Goal: Task Accomplishment & Management: Complete application form

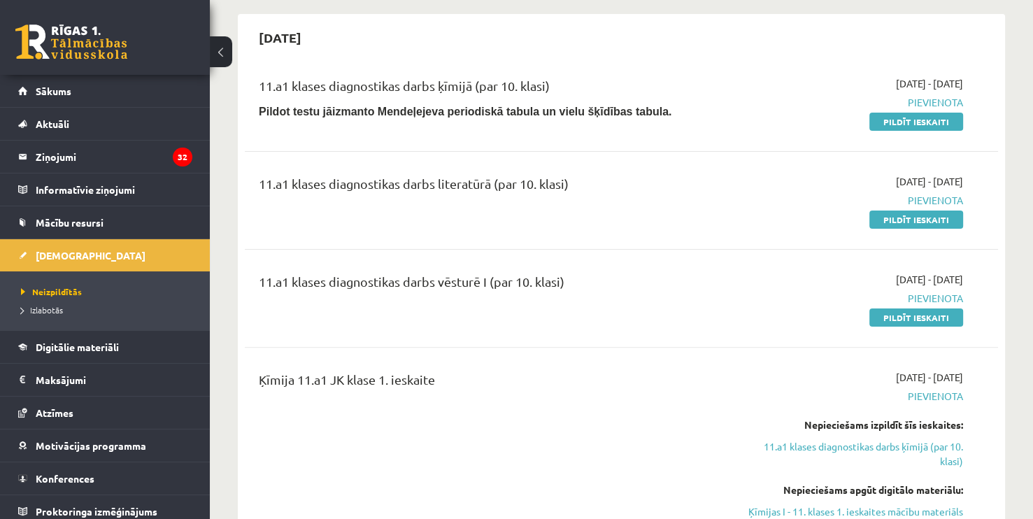
scroll to position [309, 0]
click at [914, 315] on link "Pildīt ieskaiti" at bounding box center [917, 317] width 94 height 18
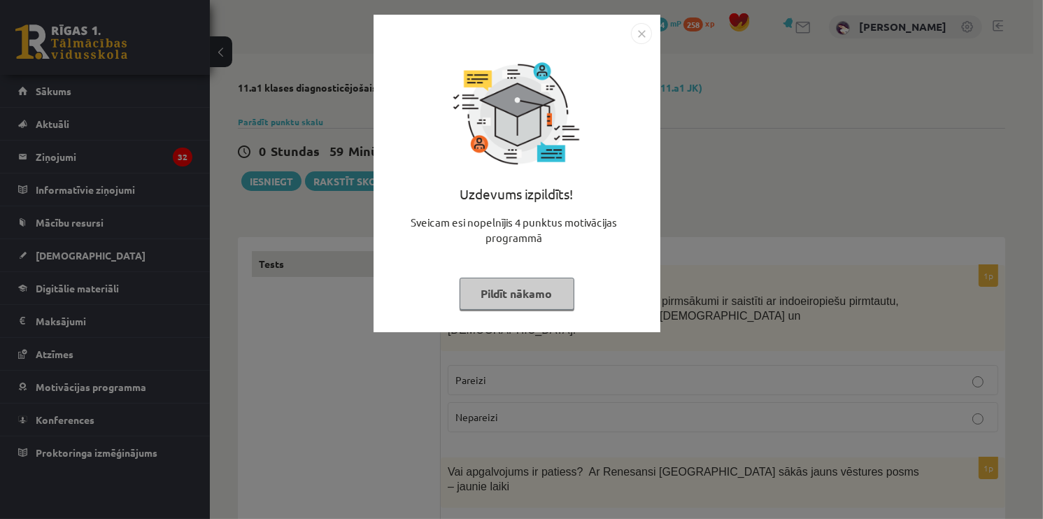
click at [536, 286] on button "Pildīt nākamo" at bounding box center [517, 294] width 115 height 32
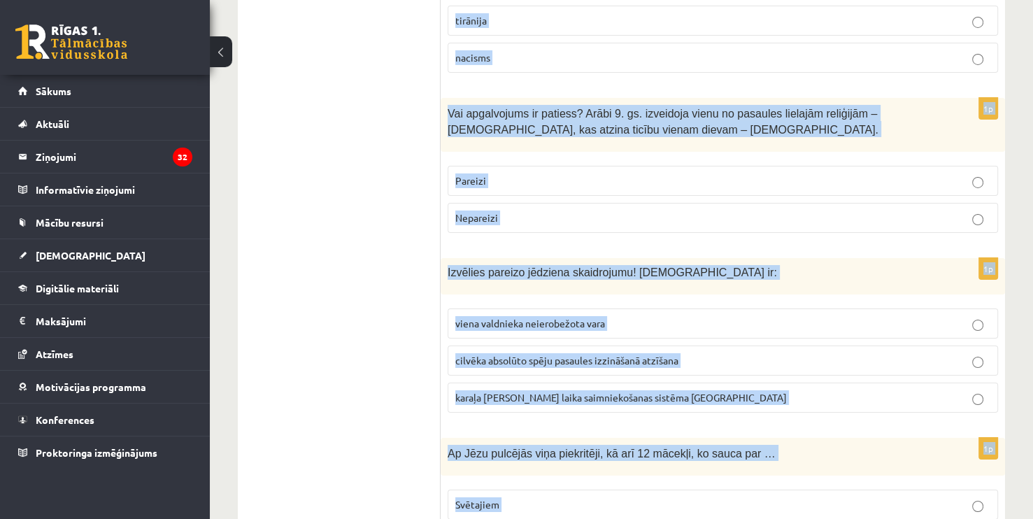
scroll to position [4804, 0]
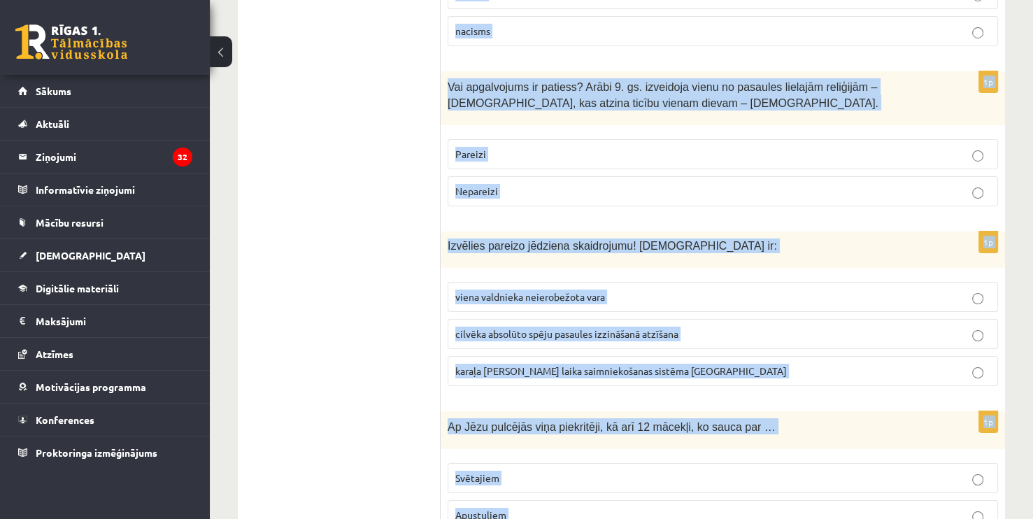
drag, startPoint x: 448, startPoint y: 280, endPoint x: 865, endPoint y: 446, distance: 449.3
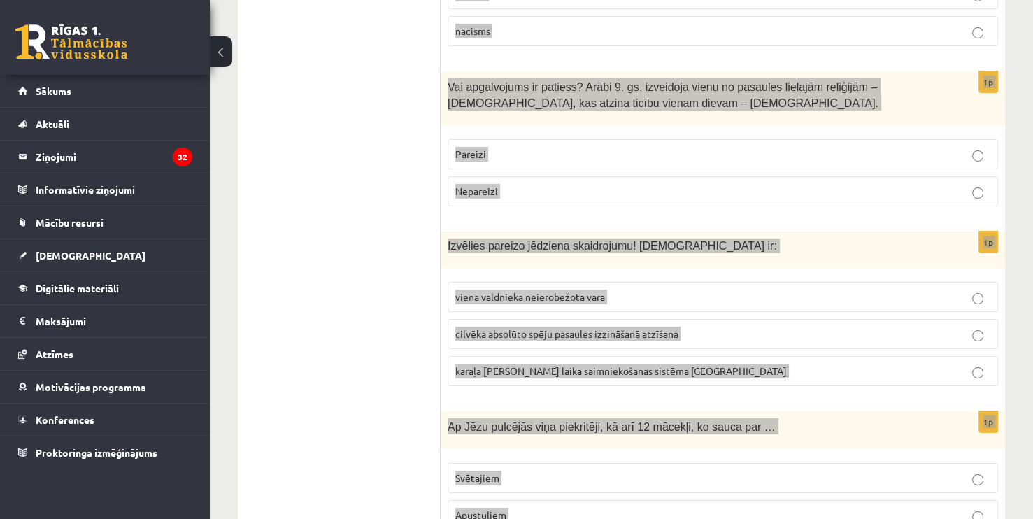
copy form "Lor ipsumdolors am consect? Adipisci elitse doeiusmod temporinci ut laboreet do…"
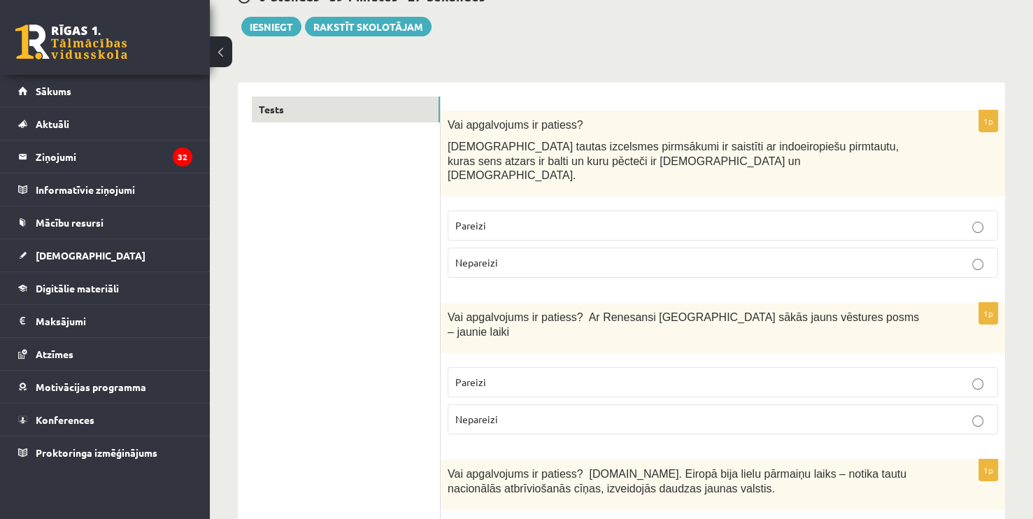
scroll to position [179, 0]
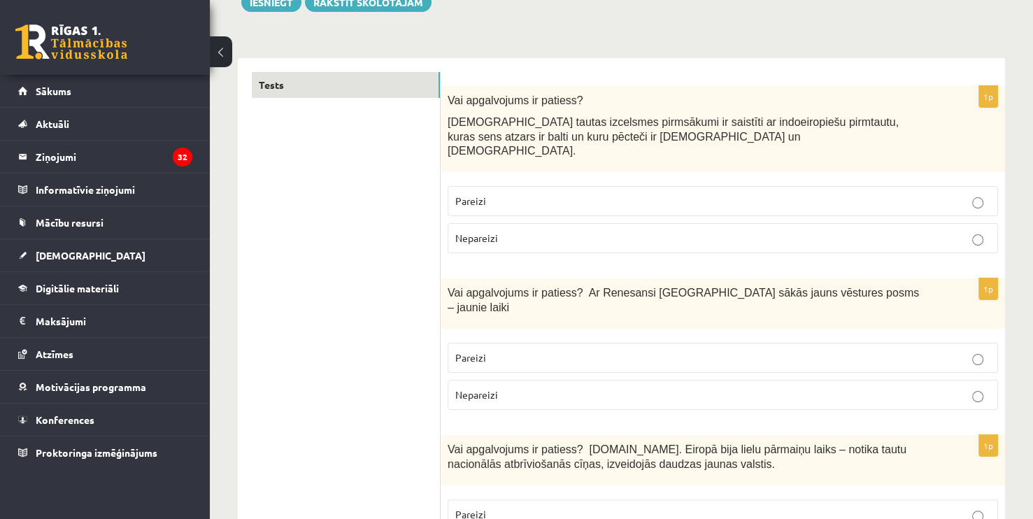
click at [495, 194] on p "Pareizi" at bounding box center [722, 201] width 535 height 15
click at [527, 350] on p "Pareizi" at bounding box center [722, 357] width 535 height 15
click at [825, 507] on p "Pareizi" at bounding box center [722, 514] width 535 height 15
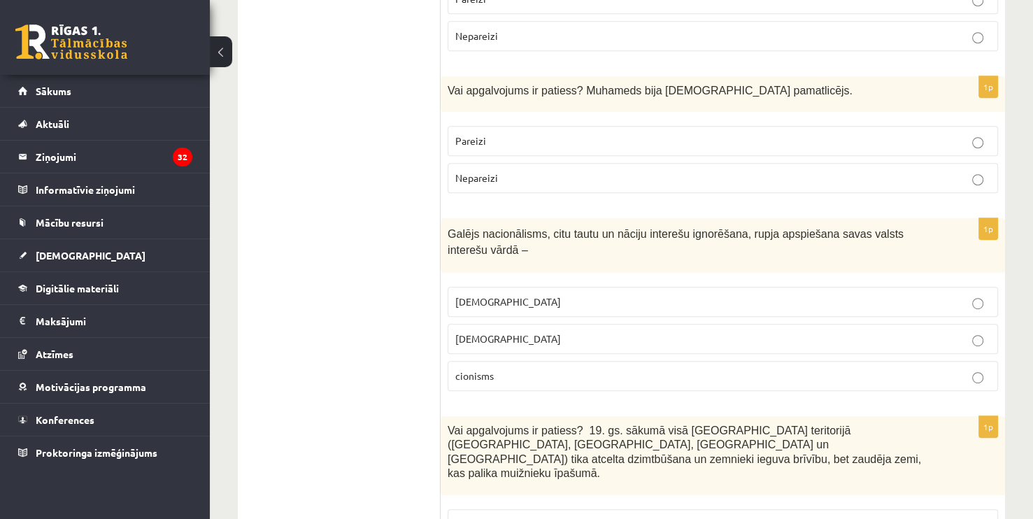
scroll to position [707, 0]
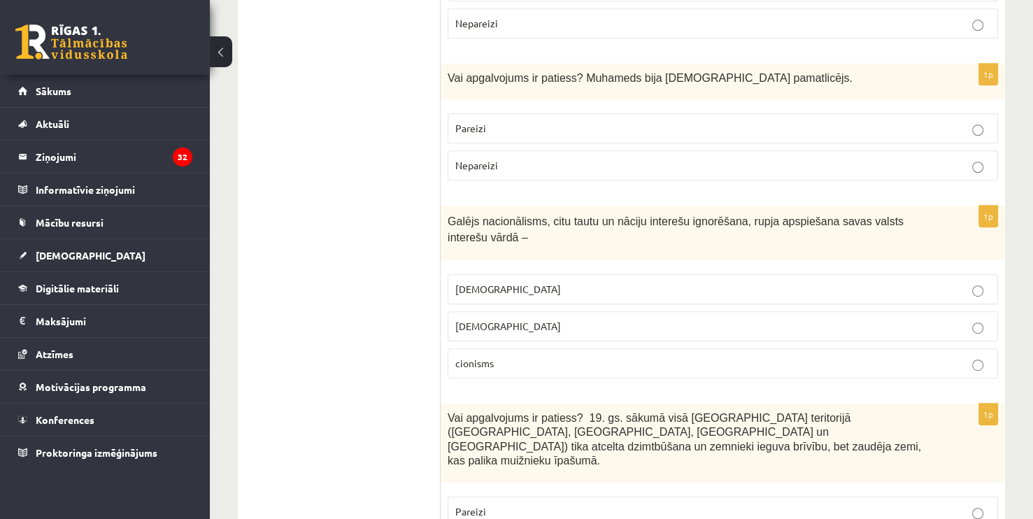
click at [563, 121] on p "Pareizi" at bounding box center [722, 128] width 535 height 15
click at [528, 282] on p "[DEMOGRAPHIC_DATA]" at bounding box center [722, 289] width 535 height 15
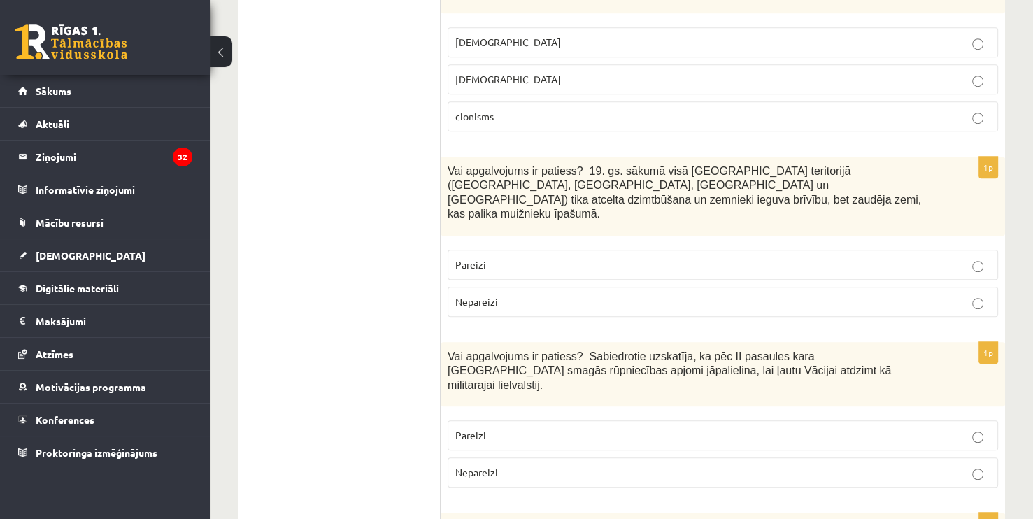
scroll to position [984, 0]
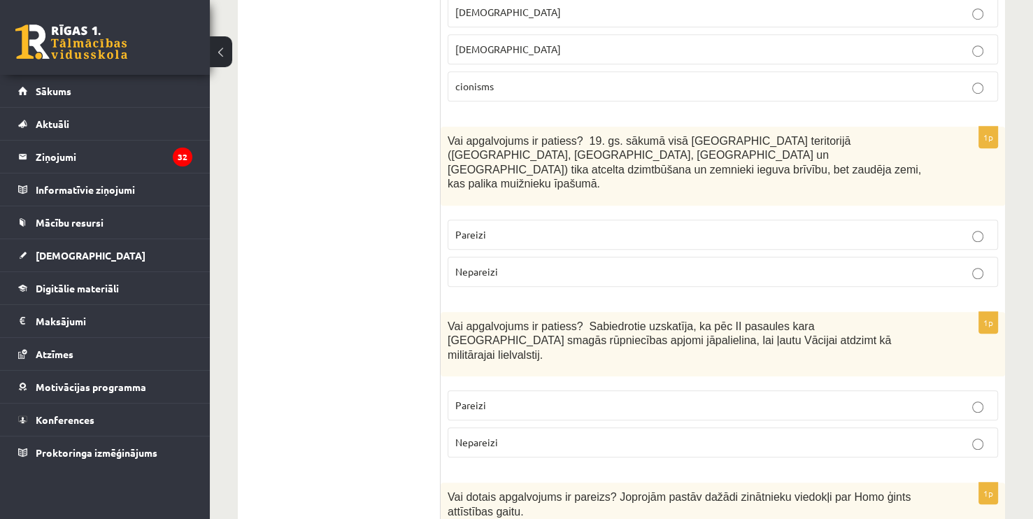
click at [928, 34] on label "[DEMOGRAPHIC_DATA]" at bounding box center [723, 49] width 551 height 30
click at [647, 227] on p "Pareizi" at bounding box center [722, 234] width 535 height 15
click at [567, 435] on p "Nepareizi" at bounding box center [722, 442] width 535 height 15
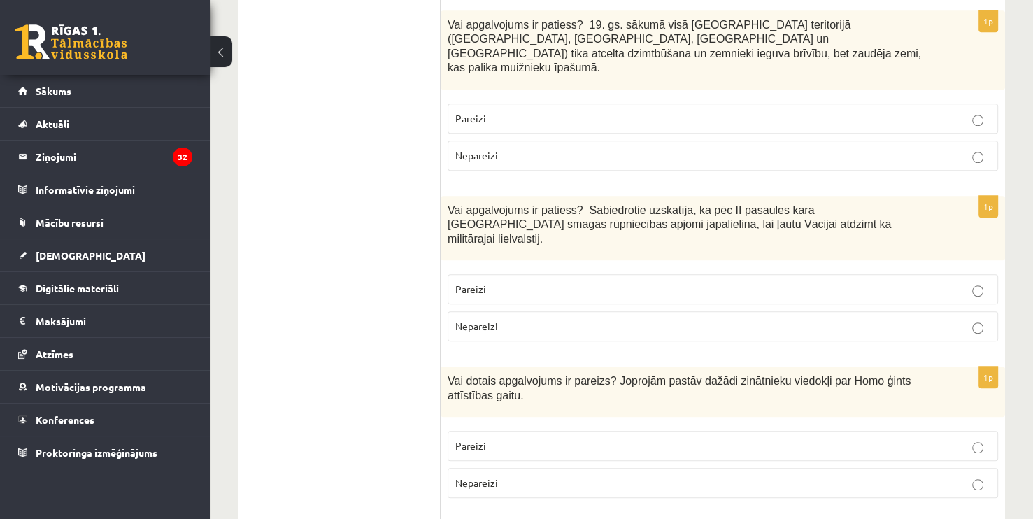
scroll to position [1142, 0]
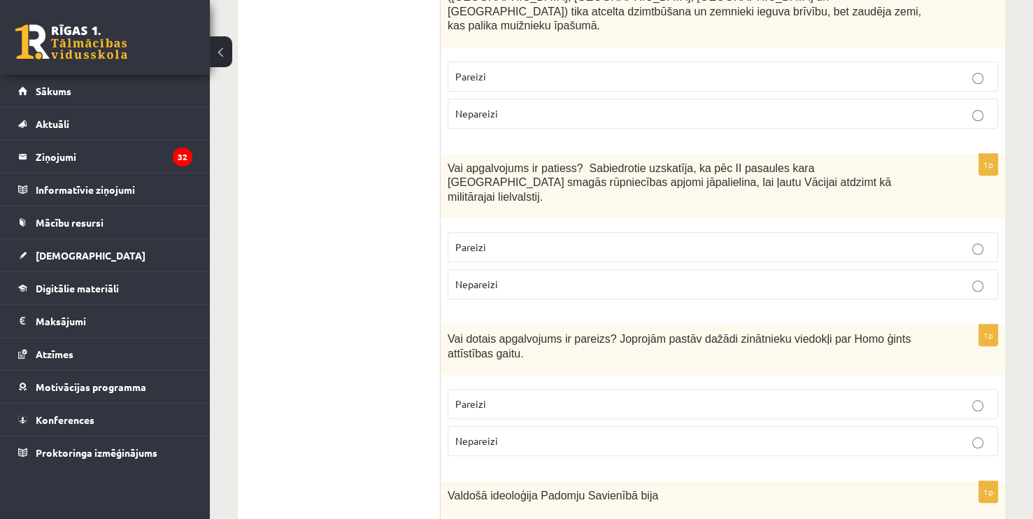
click at [749, 397] on p "Pareizi" at bounding box center [722, 404] width 535 height 15
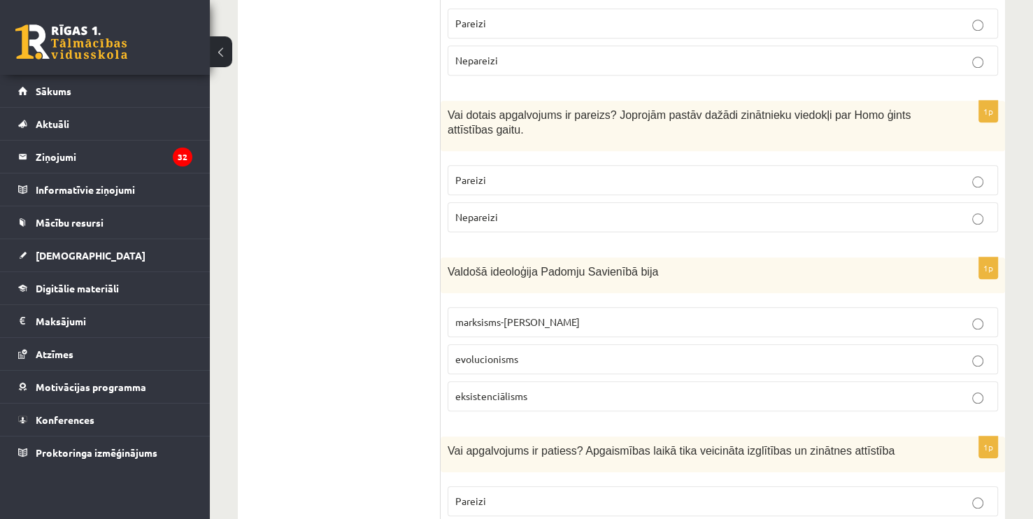
scroll to position [1373, 0]
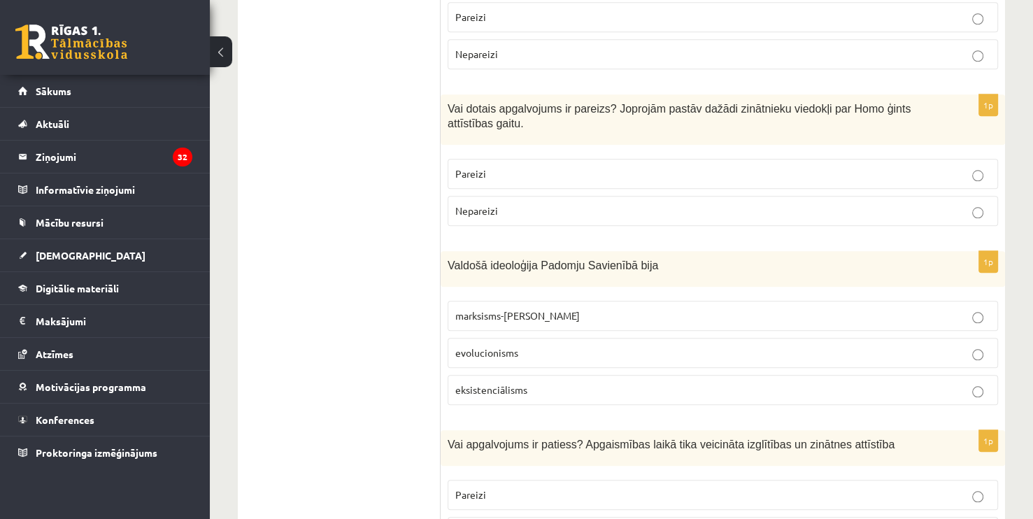
click at [521, 301] on label "marksisms-[PERSON_NAME]" at bounding box center [723, 316] width 551 height 30
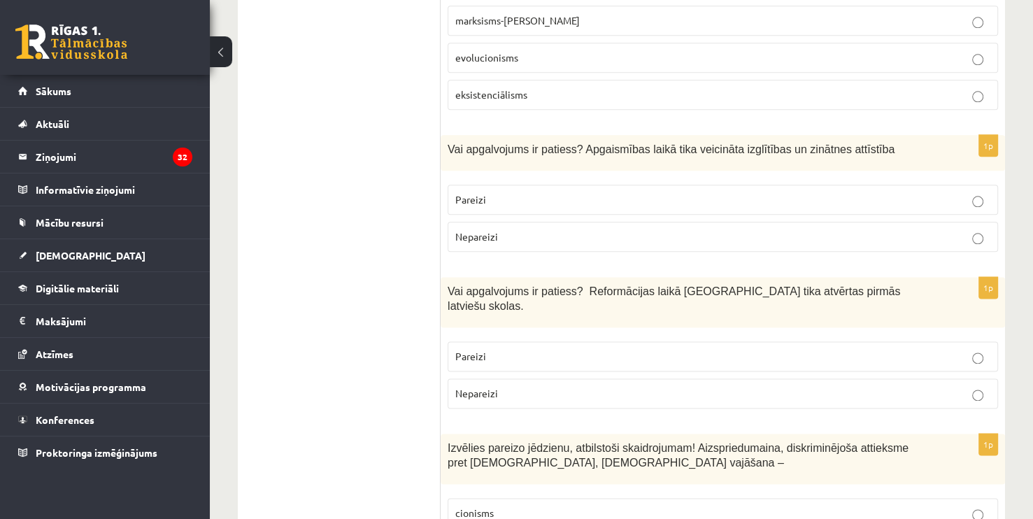
scroll to position [1685, 0]
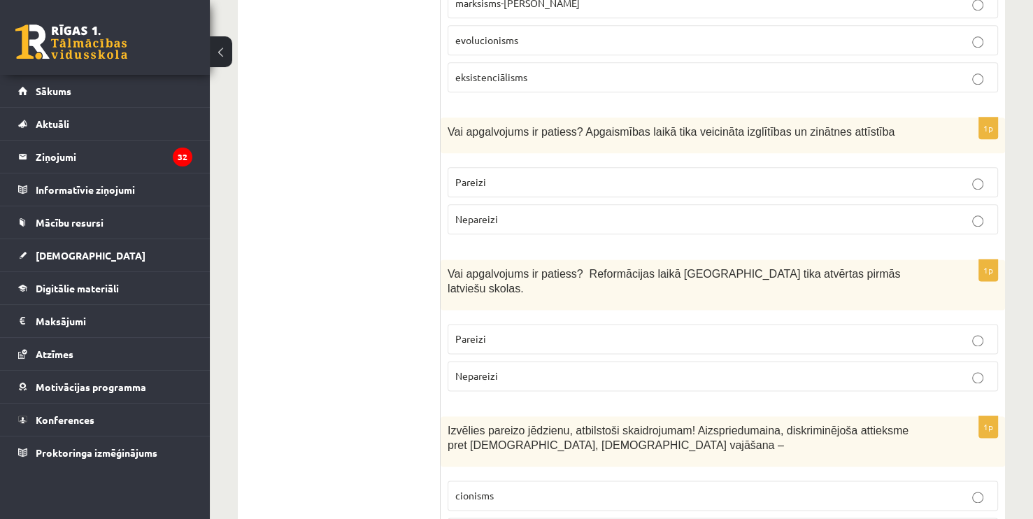
click at [611, 175] on p "Pareizi" at bounding box center [722, 182] width 535 height 15
click at [522, 332] on p "Pareizi" at bounding box center [722, 339] width 535 height 15
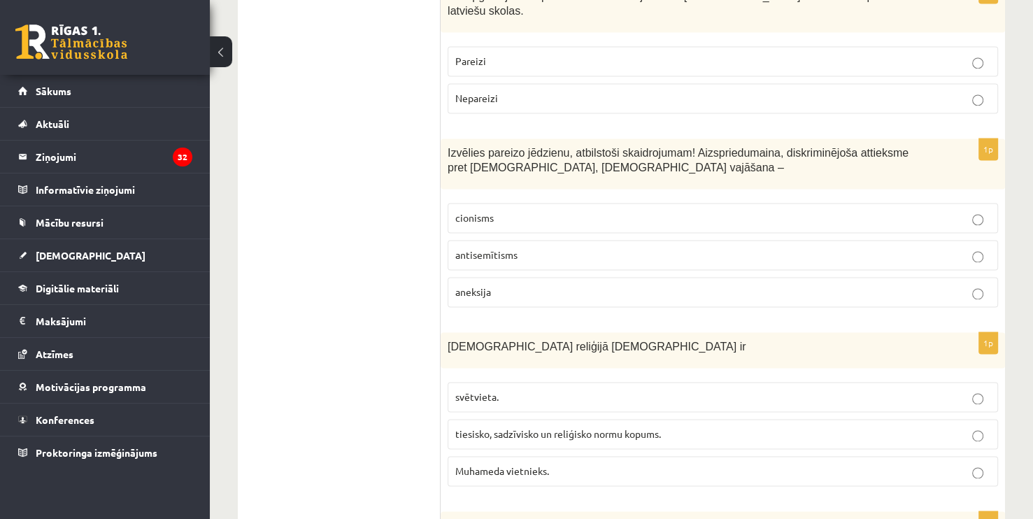
scroll to position [2005, 0]
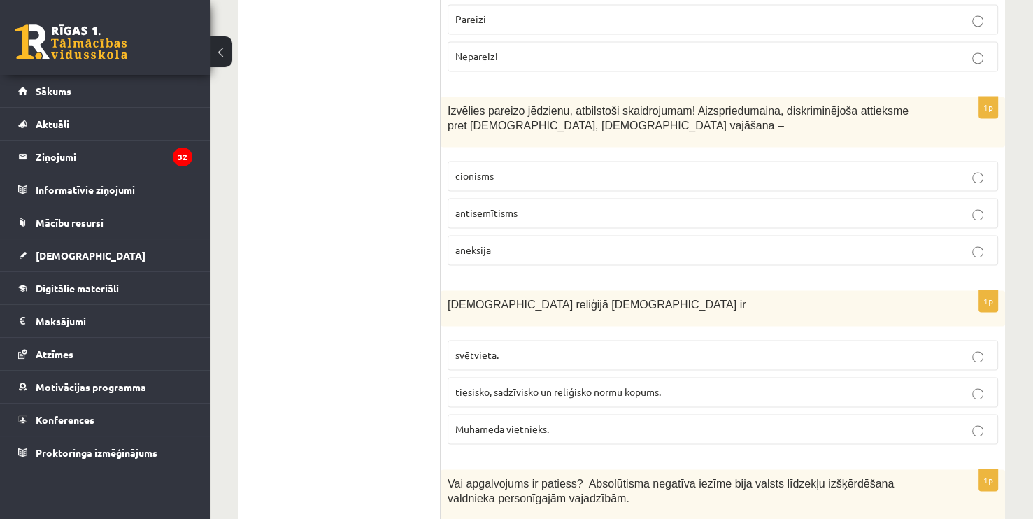
click at [615, 206] on p "antisemītisms" at bounding box center [722, 213] width 535 height 15
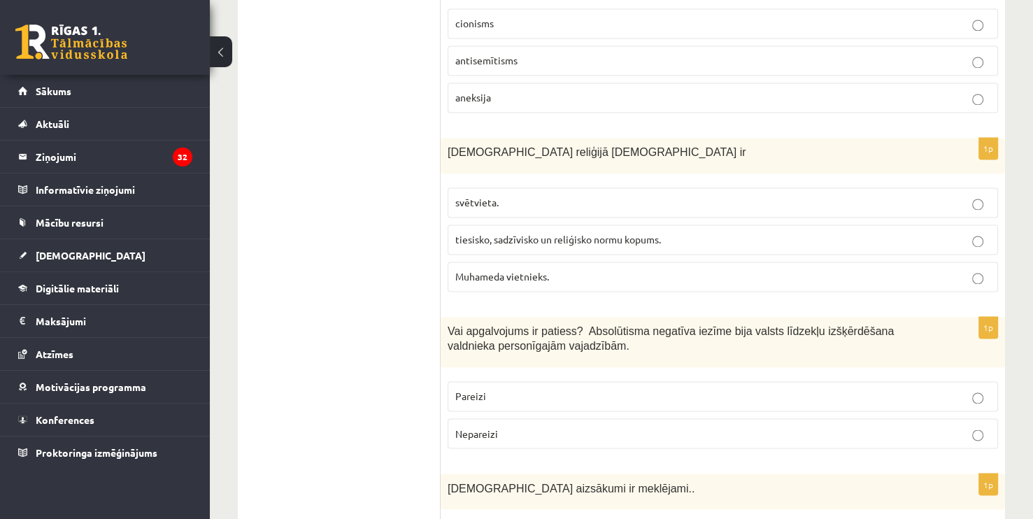
scroll to position [2169, 0]
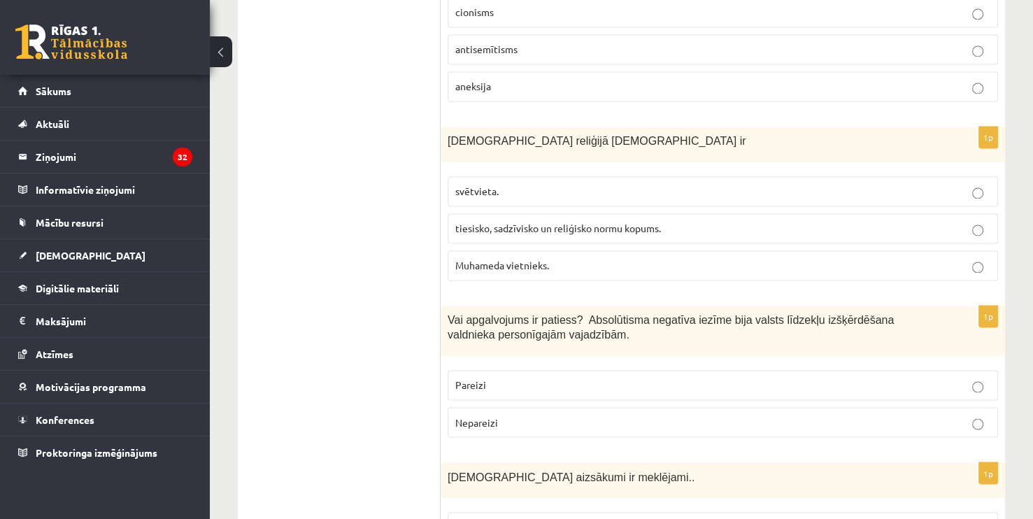
click at [583, 250] on label "Muhameda vietnieks." at bounding box center [723, 265] width 551 height 30
click at [548, 184] on p "svētvieta." at bounding box center [722, 191] width 535 height 15
click at [581, 222] on span "tiesisko, sadzīvisko un reliģisko normu kopums." at bounding box center [558, 228] width 206 height 13
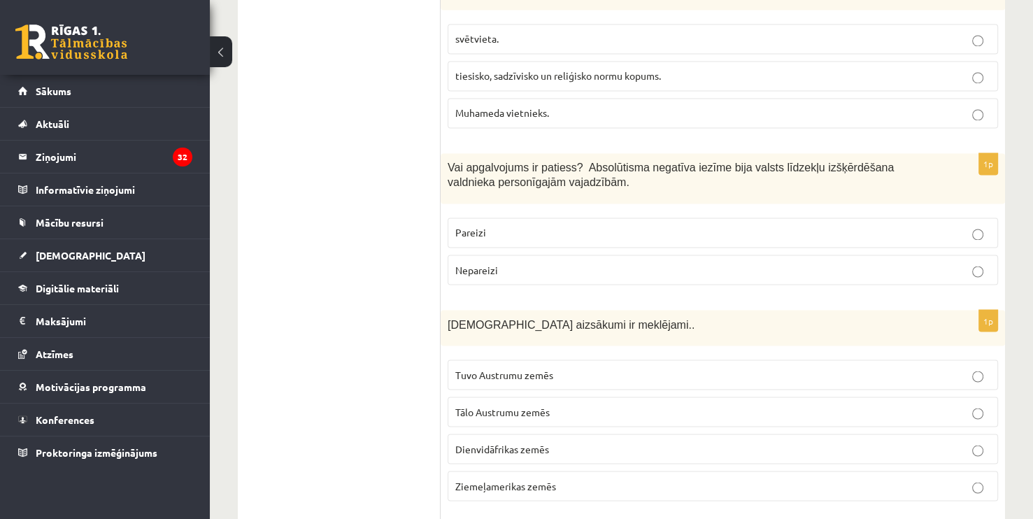
scroll to position [2333, 0]
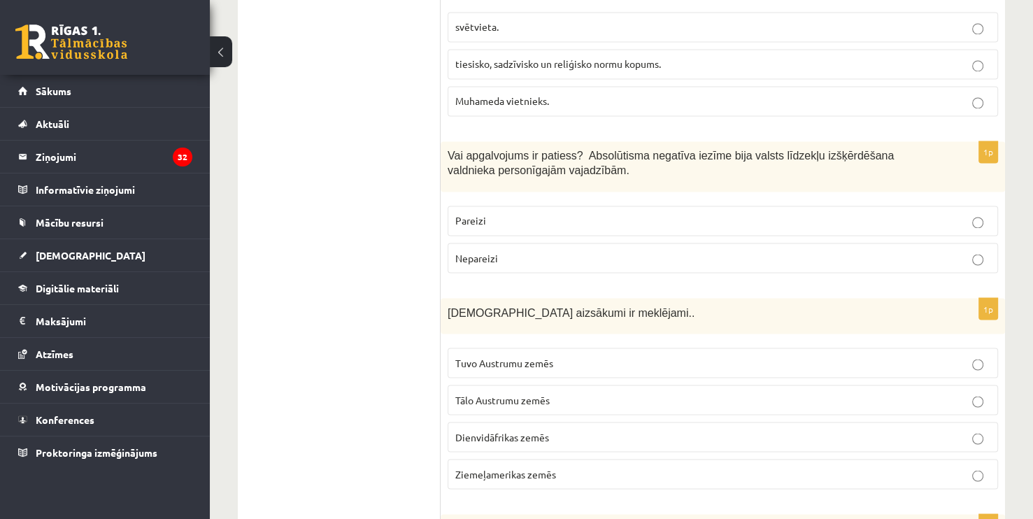
click at [560, 213] on p "Pareizi" at bounding box center [722, 220] width 535 height 15
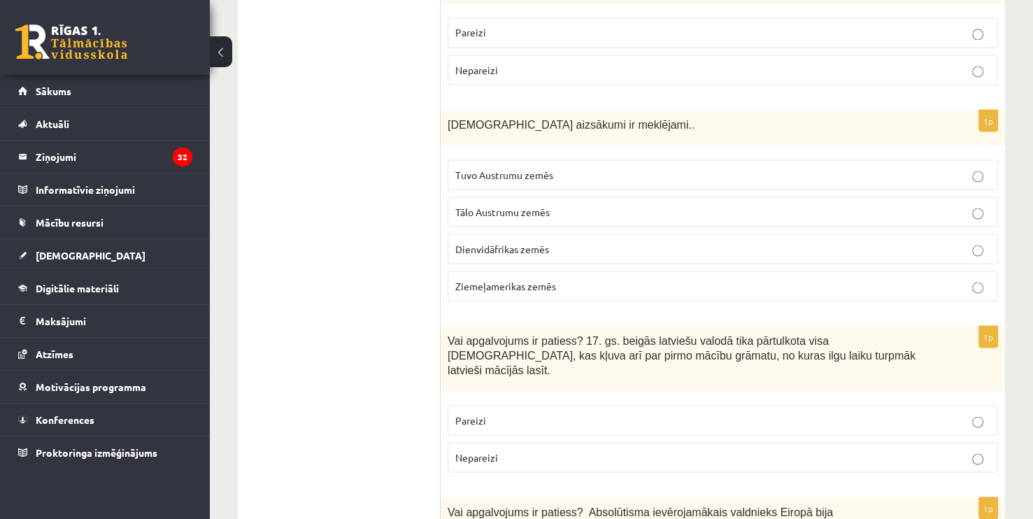
scroll to position [2503, 0]
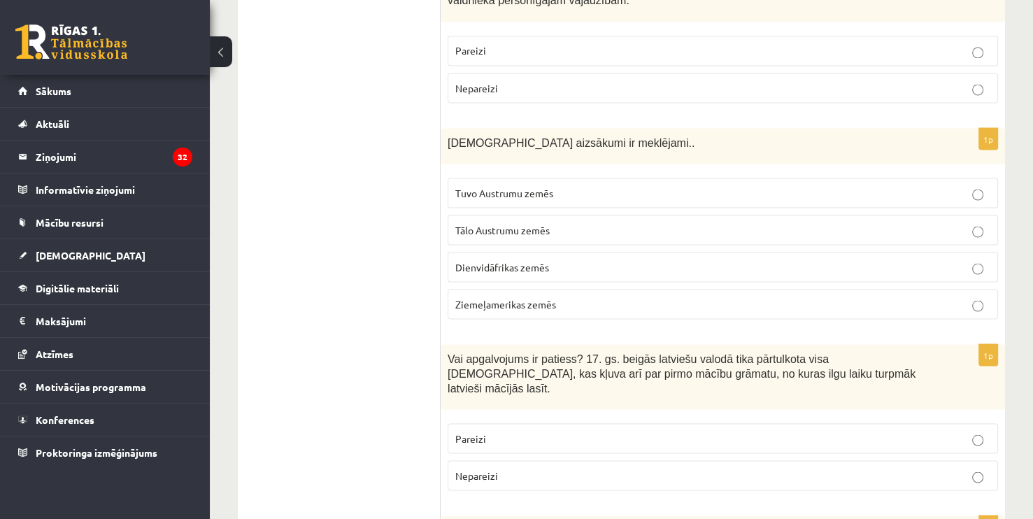
click at [553, 222] on p "Tālo Austrumu zemēs" at bounding box center [722, 229] width 535 height 15
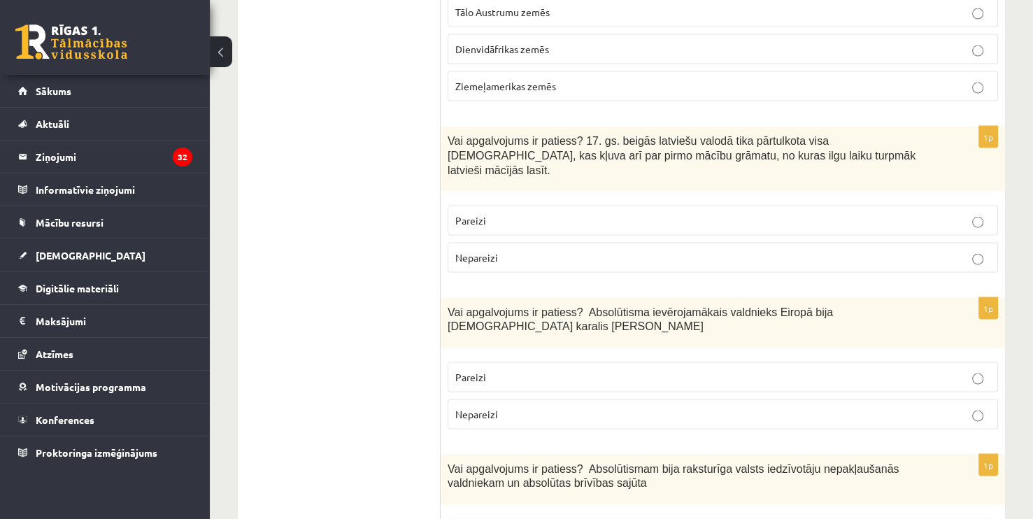
scroll to position [2703, 0]
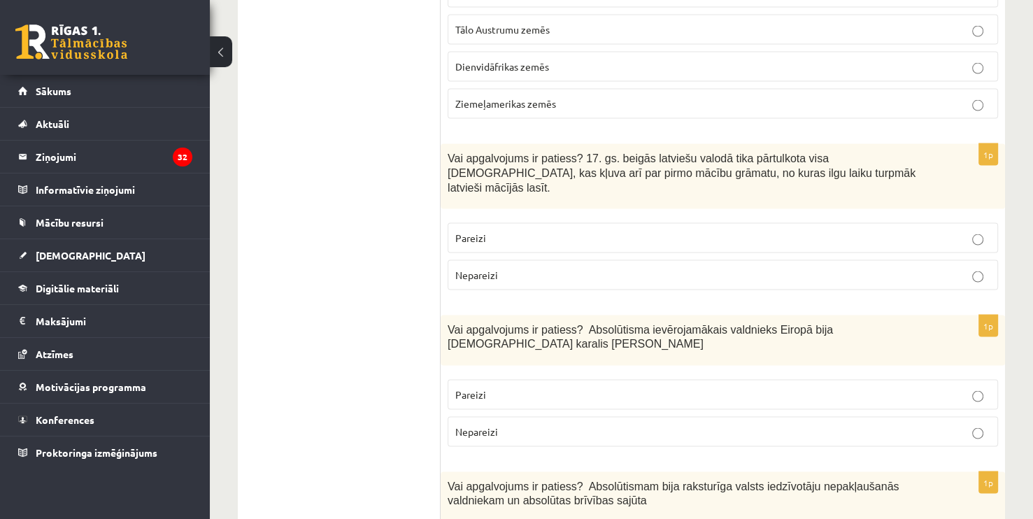
click at [660, 223] on label "Pareizi" at bounding box center [723, 238] width 551 height 30
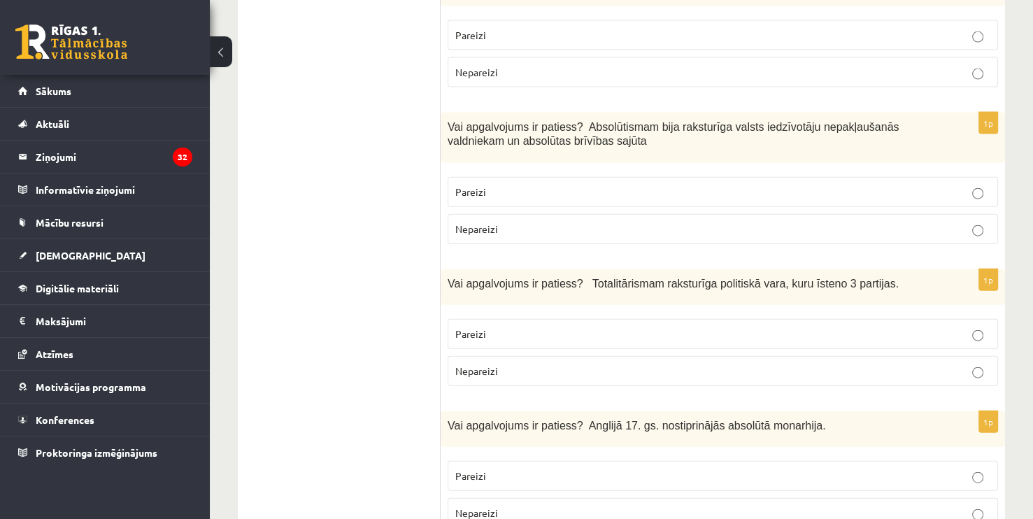
scroll to position [3197, 0]
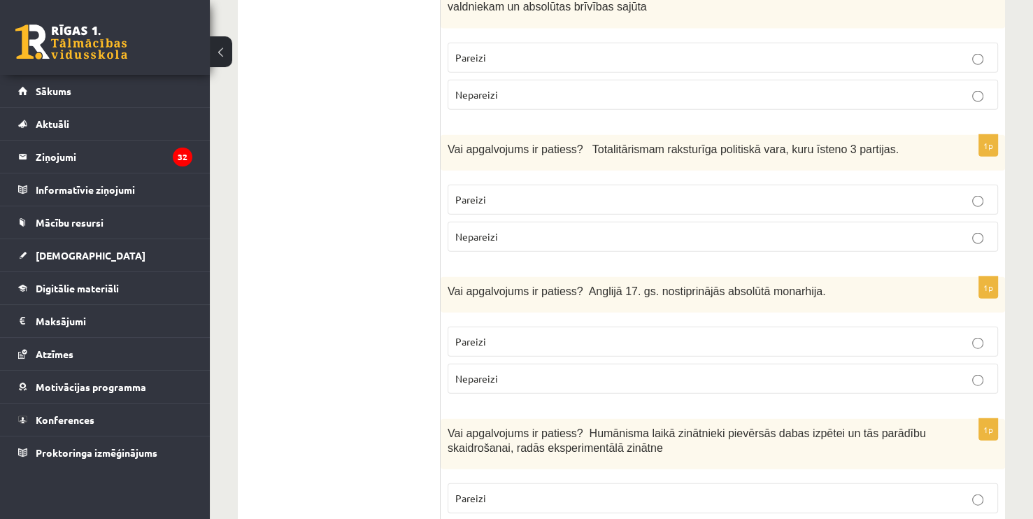
drag, startPoint x: 696, startPoint y: 270, endPoint x: 763, endPoint y: 50, distance: 229.5
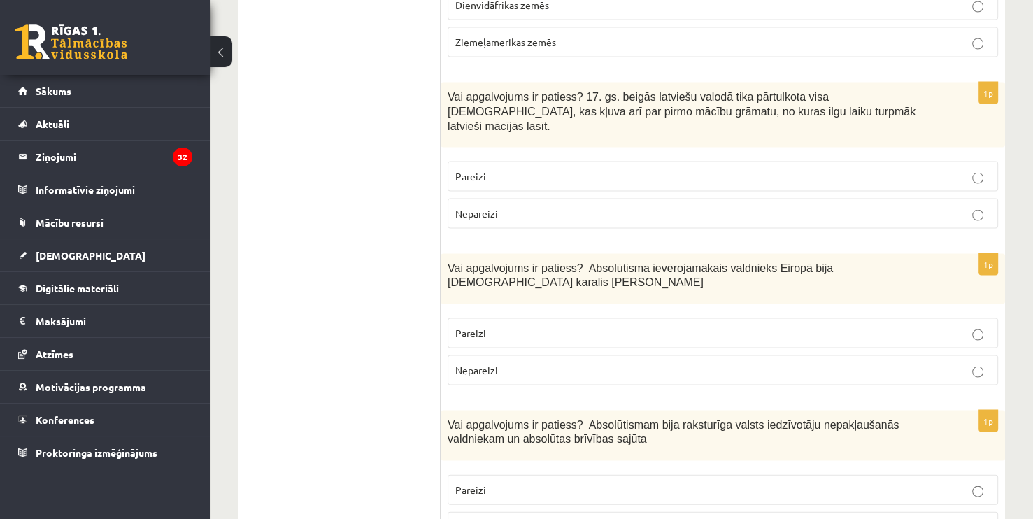
scroll to position [2812, 0]
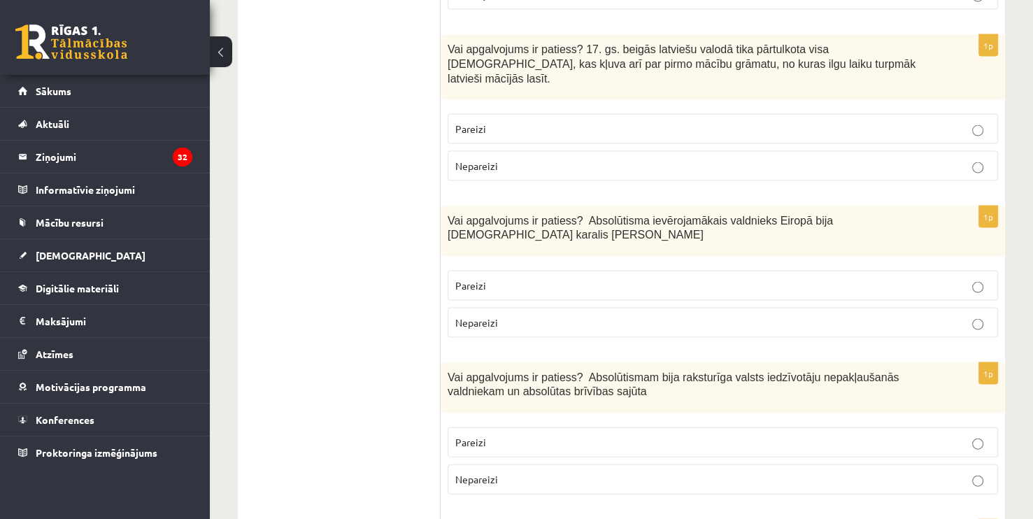
click at [957, 315] on p "Nepareizi" at bounding box center [722, 322] width 535 height 15
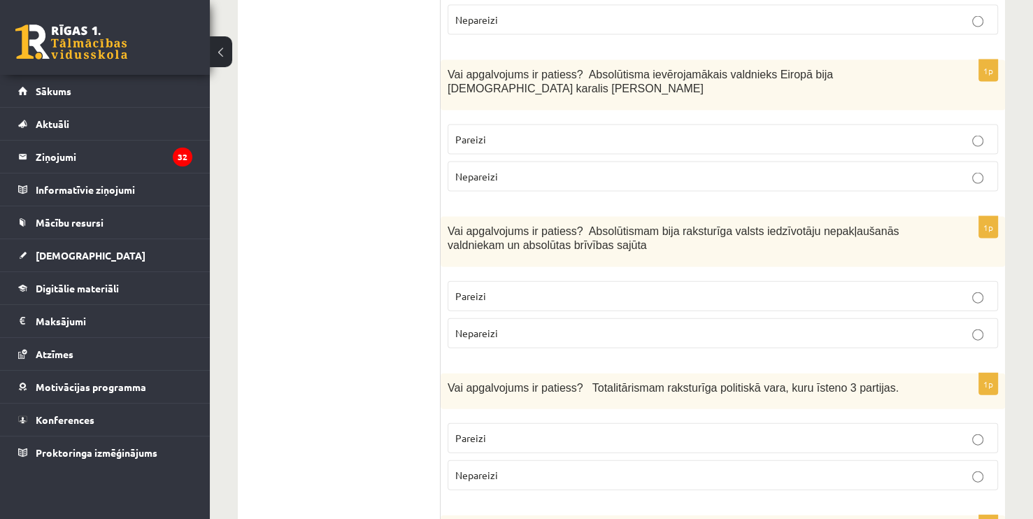
scroll to position [2977, 0]
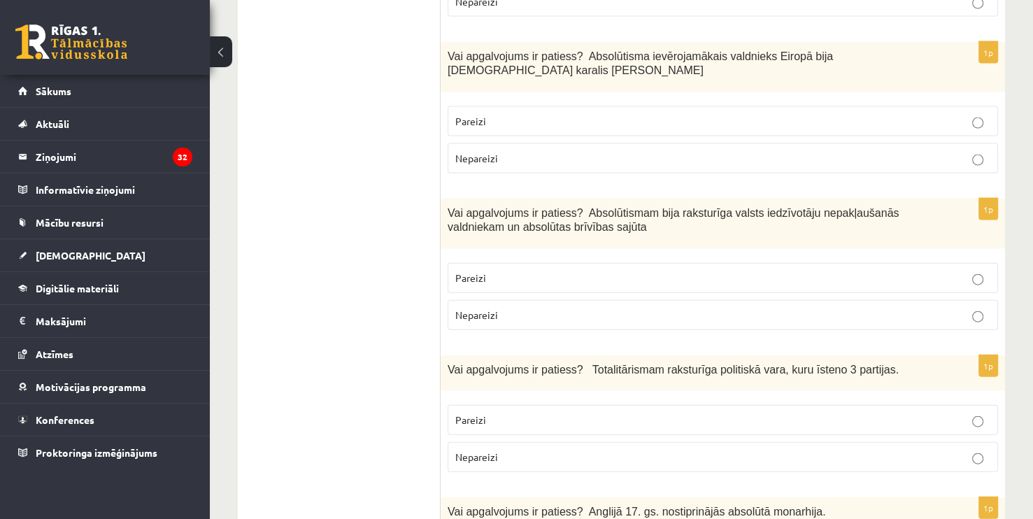
click at [970, 256] on fieldset "Pareizi Nepareizi" at bounding box center [723, 295] width 551 height 78
click at [942, 450] on p "Nepareizi" at bounding box center [722, 457] width 535 height 15
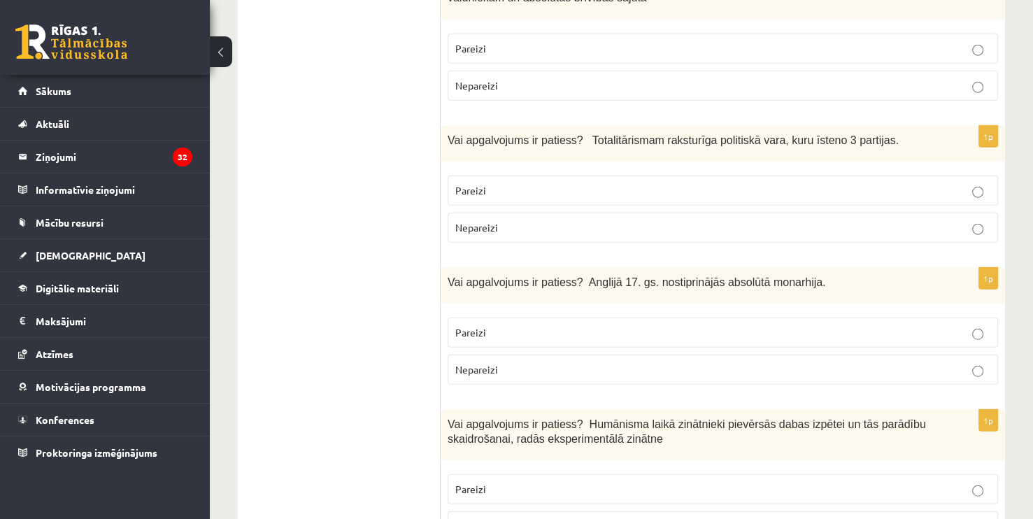
scroll to position [3218, 0]
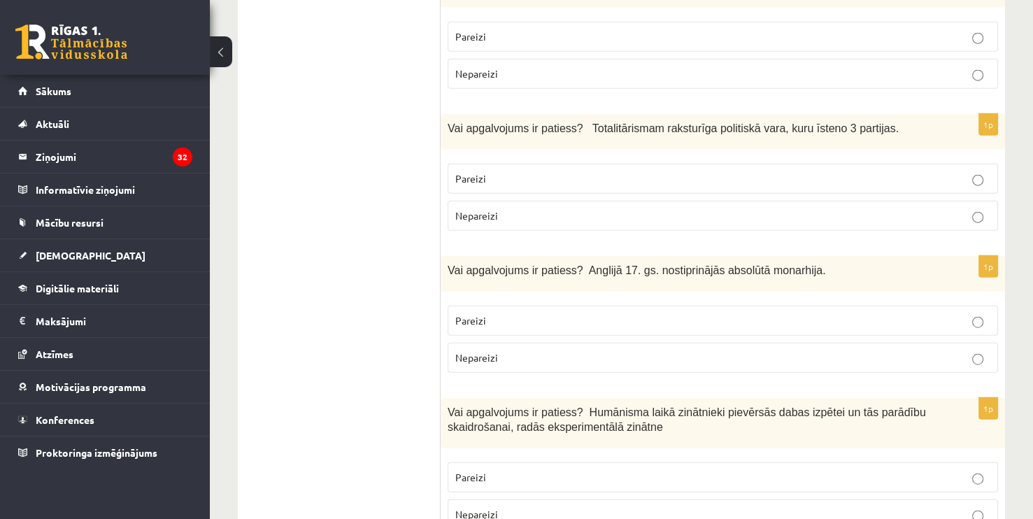
click at [949, 313] on p "Pareizi" at bounding box center [722, 320] width 535 height 15
click at [891, 470] on p "Pareizi" at bounding box center [722, 477] width 535 height 15
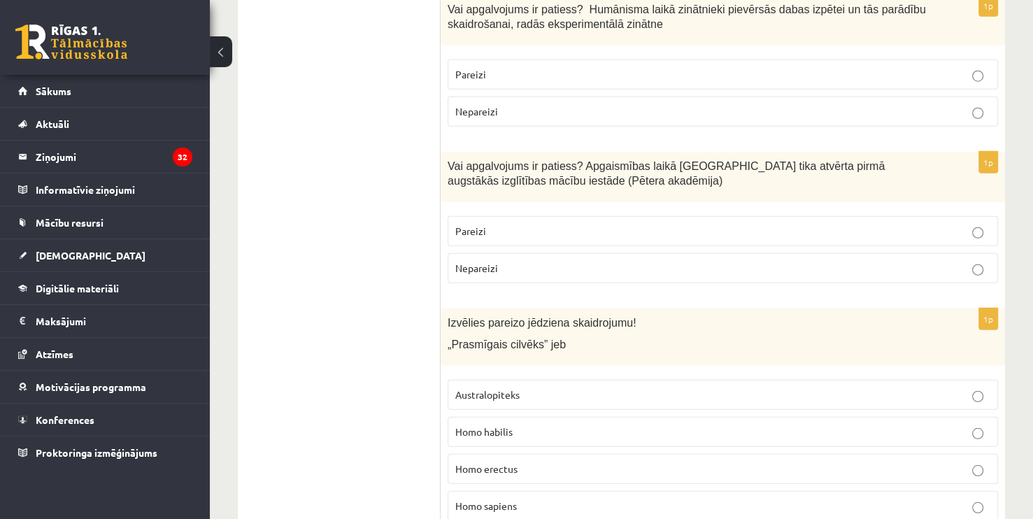
scroll to position [3626, 0]
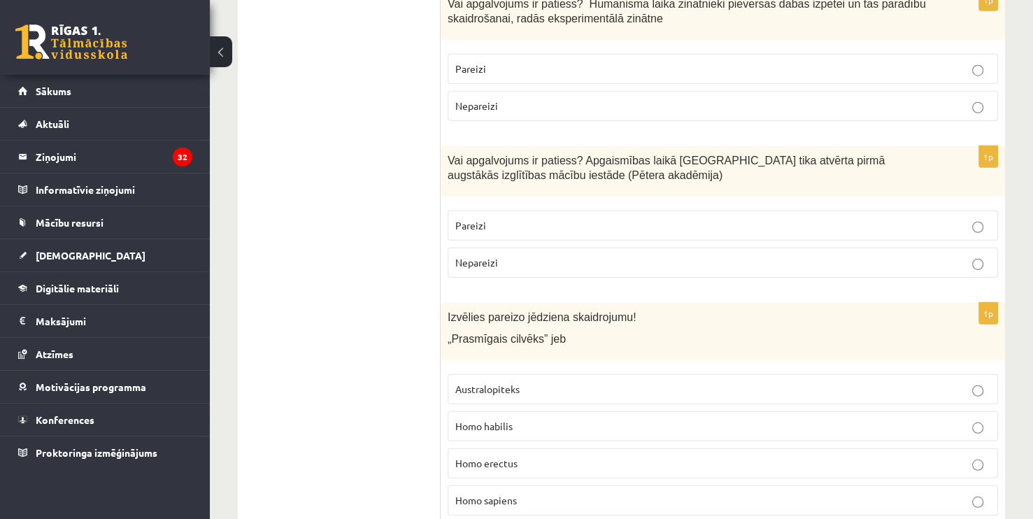
click at [618, 419] on p "Homo habilis" at bounding box center [722, 426] width 535 height 15
click at [598, 218] on p "Pareizi" at bounding box center [722, 225] width 535 height 15
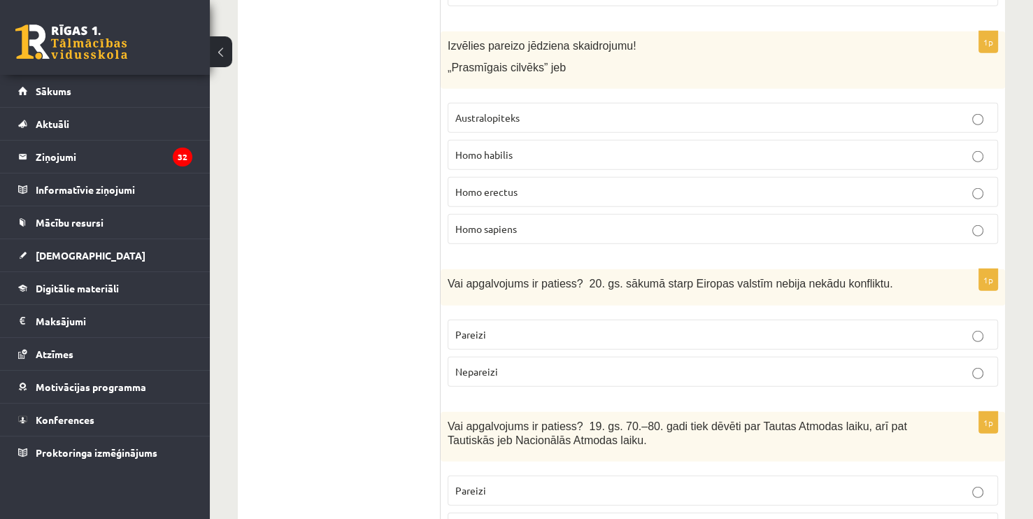
scroll to position [3916, 0]
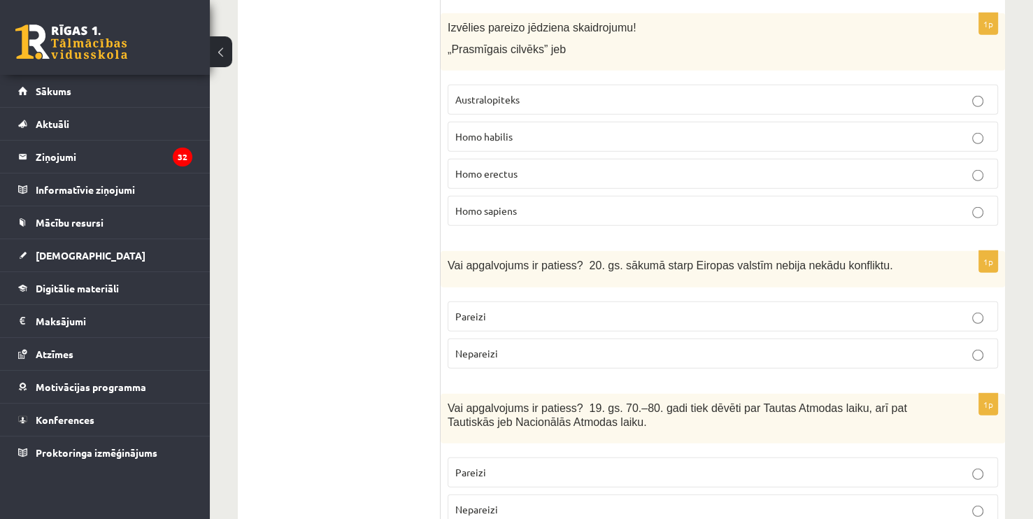
click at [766, 309] on p "Pareizi" at bounding box center [722, 316] width 535 height 15
click at [680, 495] on label "Nepareizi" at bounding box center [723, 510] width 551 height 30
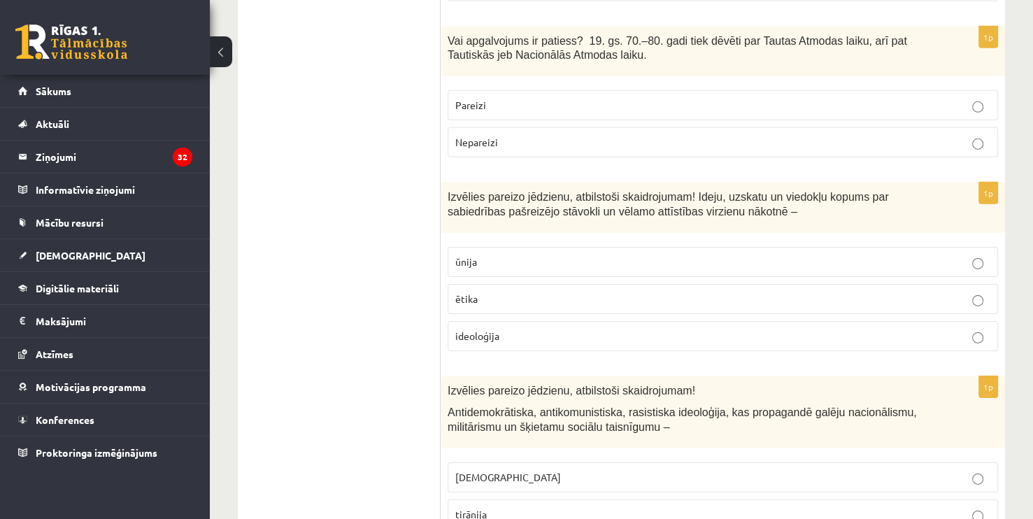
scroll to position [4295, 0]
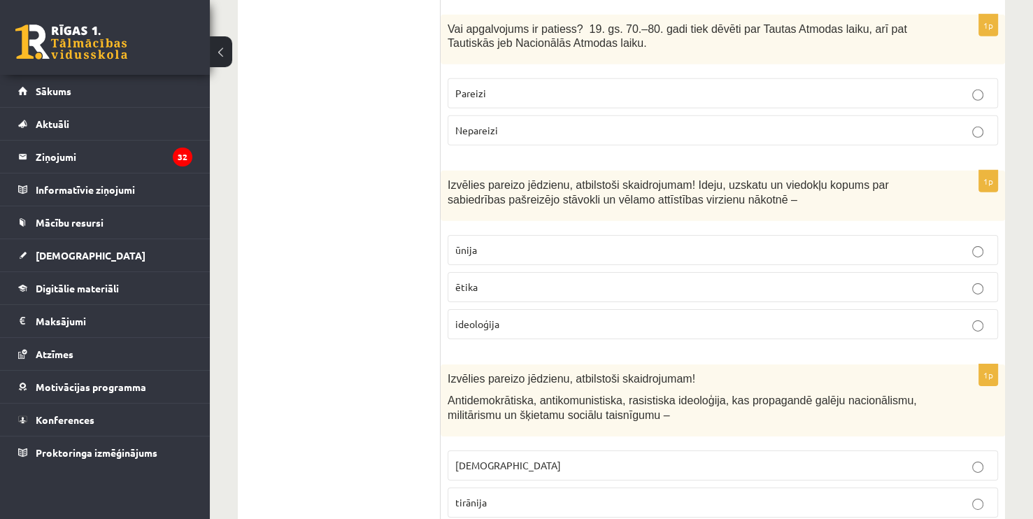
click at [533, 317] on p "ideoloģija" at bounding box center [722, 324] width 535 height 15
click at [526, 458] on p "[DEMOGRAPHIC_DATA]" at bounding box center [722, 465] width 535 height 15
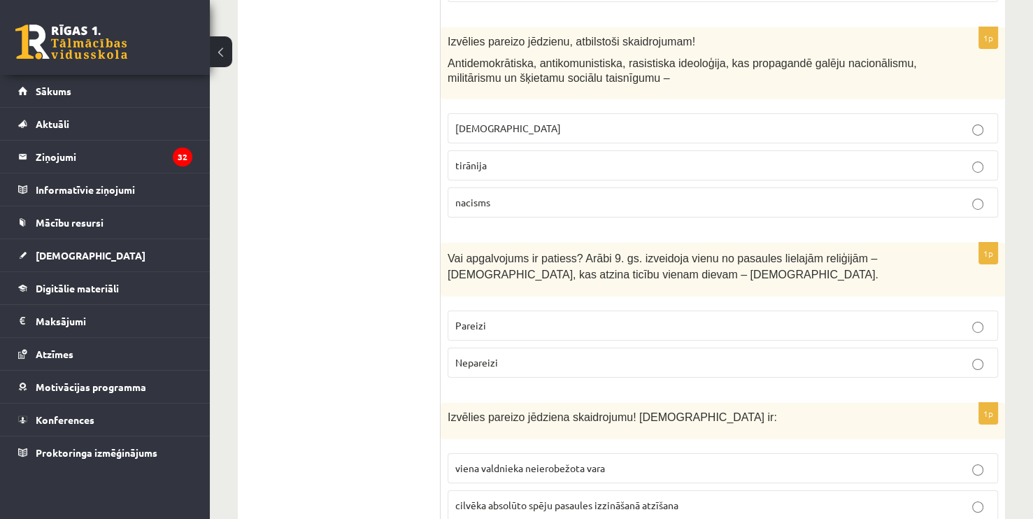
scroll to position [4651, 0]
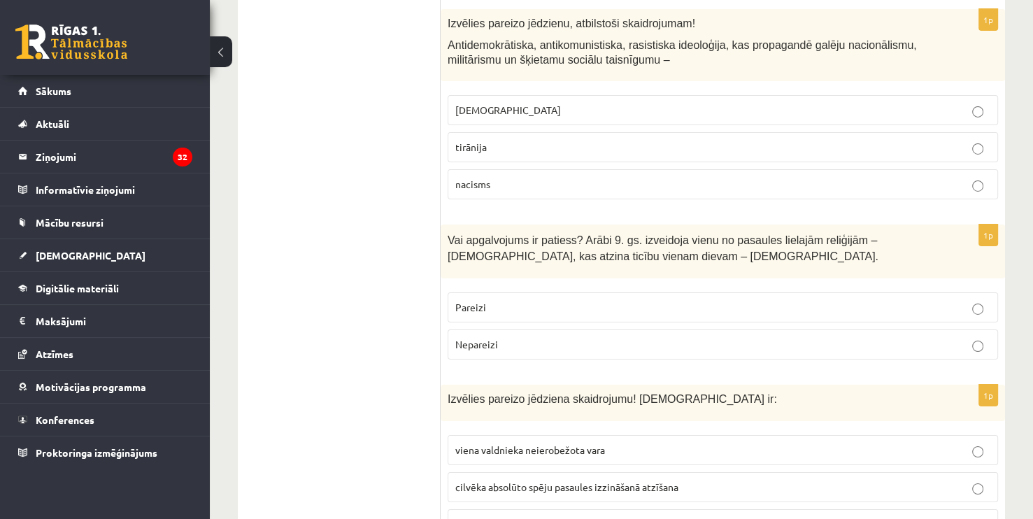
click at [629, 337] on p "Nepareizi" at bounding box center [722, 344] width 535 height 15
click at [548, 443] on p "viena valdnieka neierobežota vara" at bounding box center [722, 450] width 535 height 15
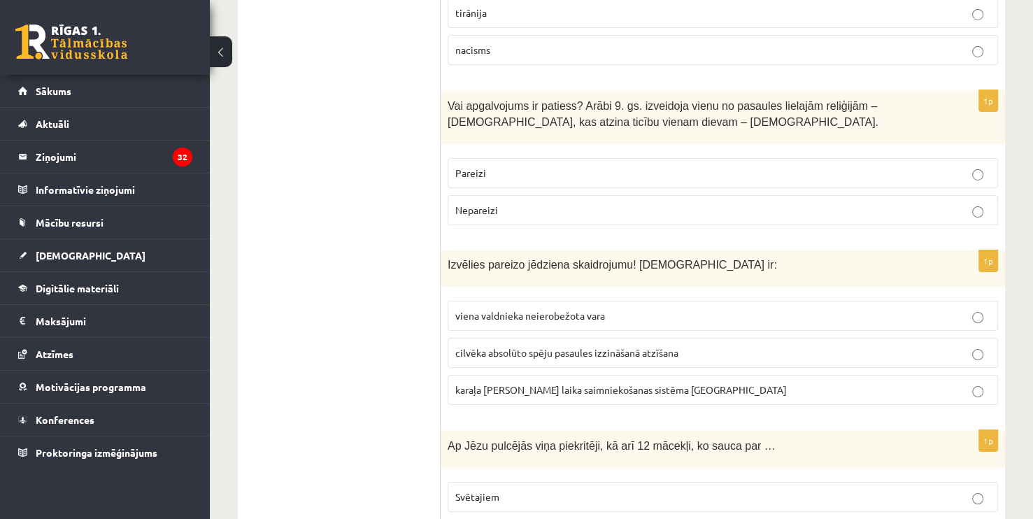
scroll to position [4804, 0]
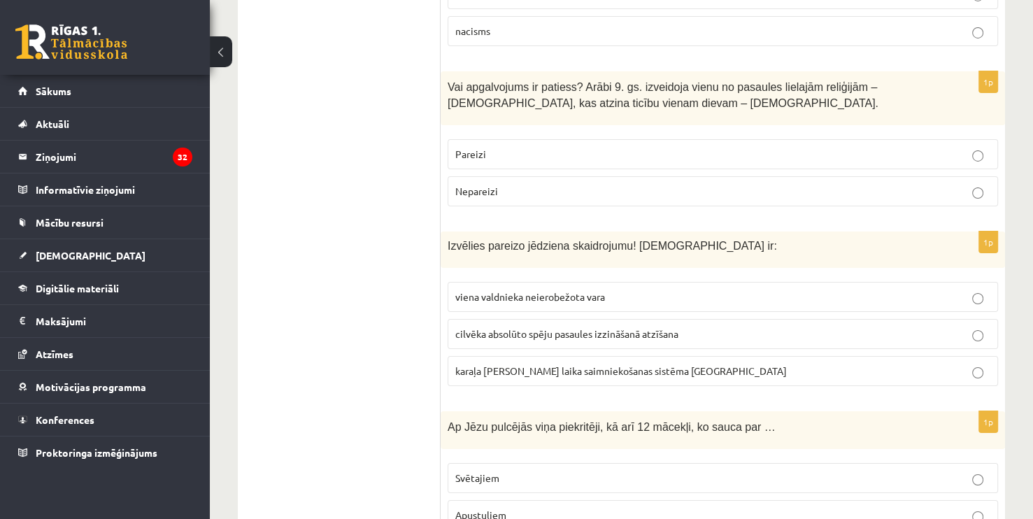
click at [511, 508] on p "Apustuļiem" at bounding box center [722, 515] width 535 height 15
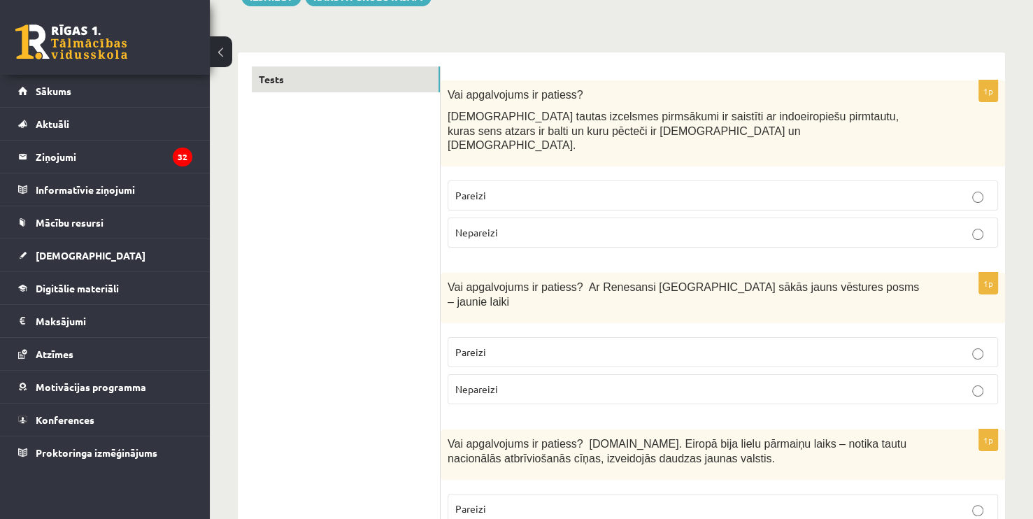
scroll to position [0, 0]
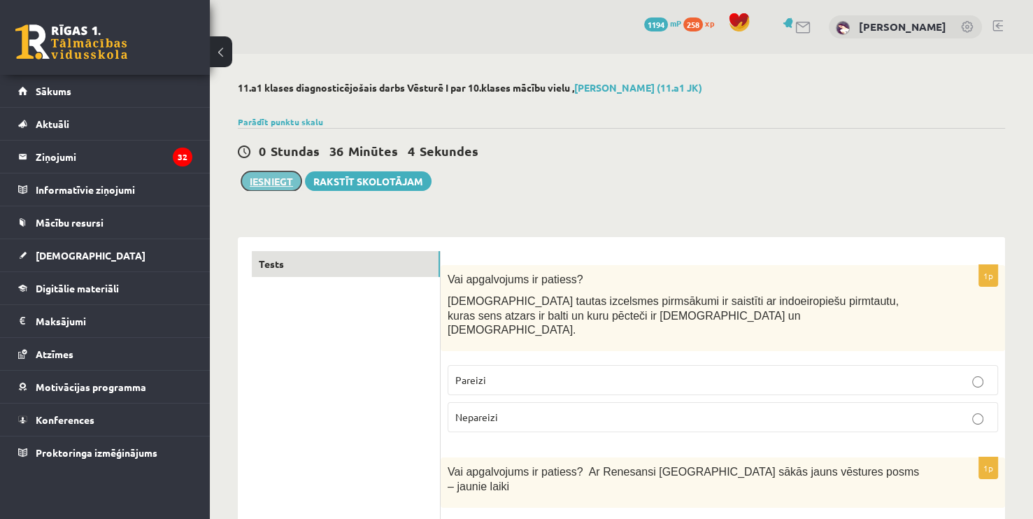
click at [253, 187] on button "Iesniegt" at bounding box center [271, 181] width 60 height 20
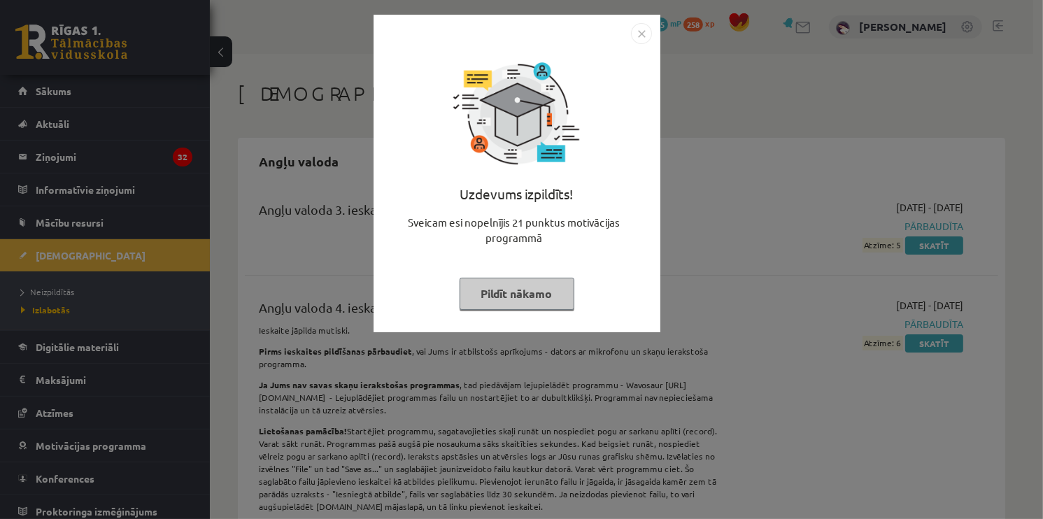
click at [533, 278] on button "Pildīt nākamo" at bounding box center [517, 294] width 115 height 32
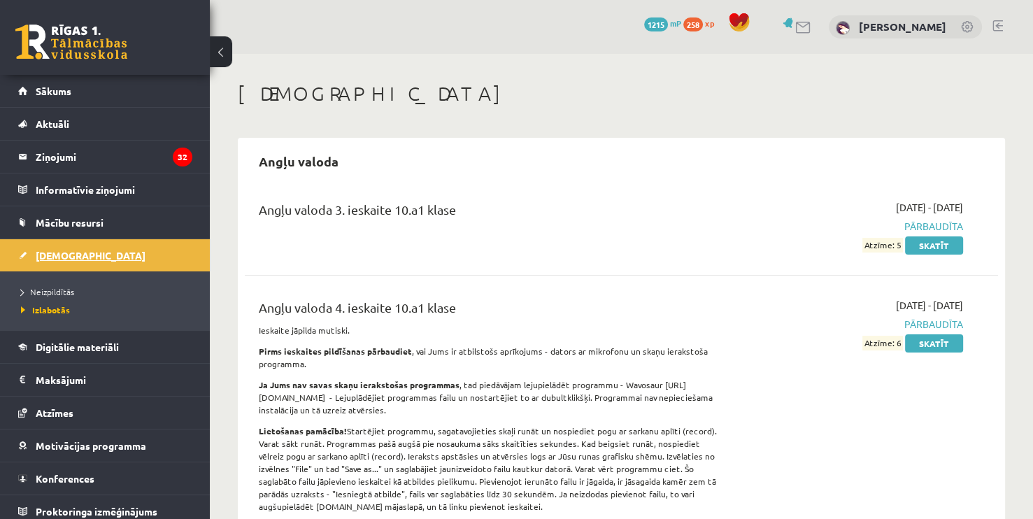
click at [97, 254] on link "[DEMOGRAPHIC_DATA]" at bounding box center [105, 255] width 174 height 32
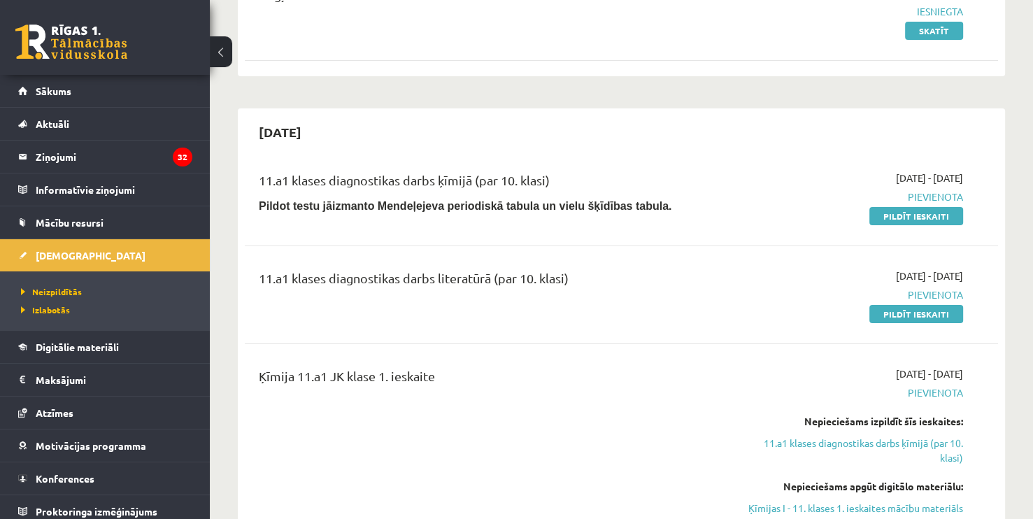
scroll to position [187, 0]
